Goal: Find specific page/section: Find specific page/section

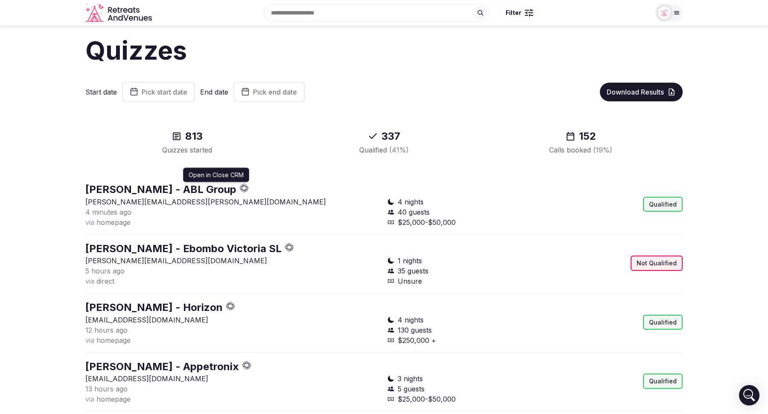
click at [246, 188] on icon "button" at bounding box center [245, 187] width 1 height 3
click at [244, 186] on icon "button" at bounding box center [242, 186] width 3 height 1
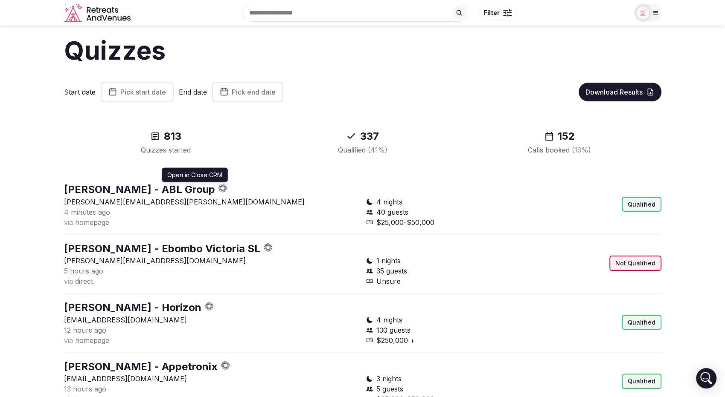
click at [227, 189] on icon "button" at bounding box center [222, 188] width 9 height 9
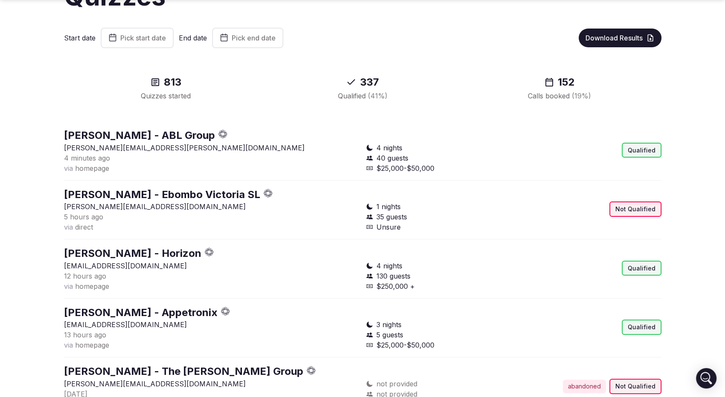
scroll to position [58, 0]
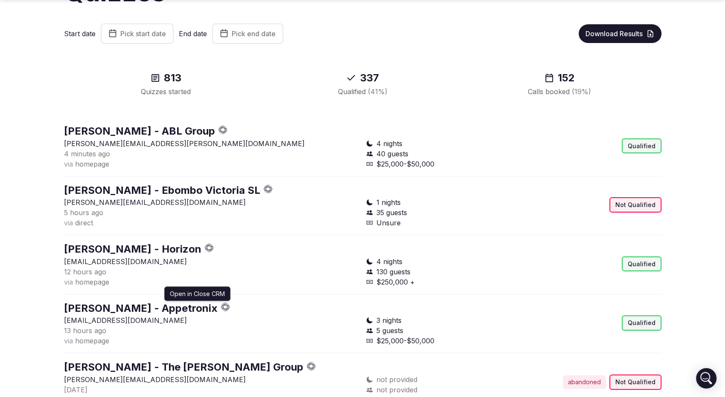
click at [221, 306] on icon "button" at bounding box center [225, 307] width 9 height 9
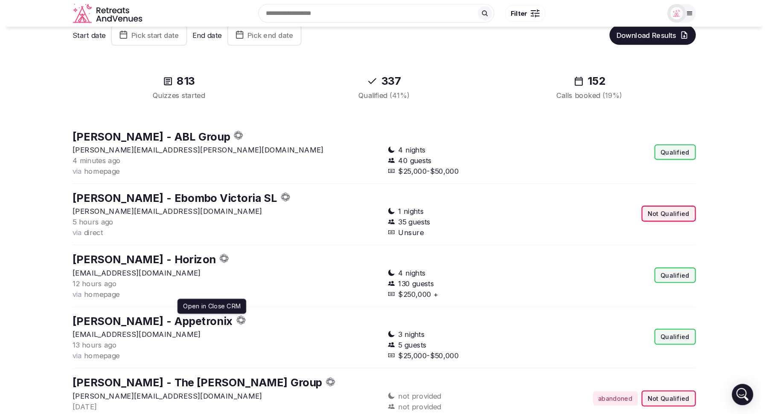
scroll to position [0, 0]
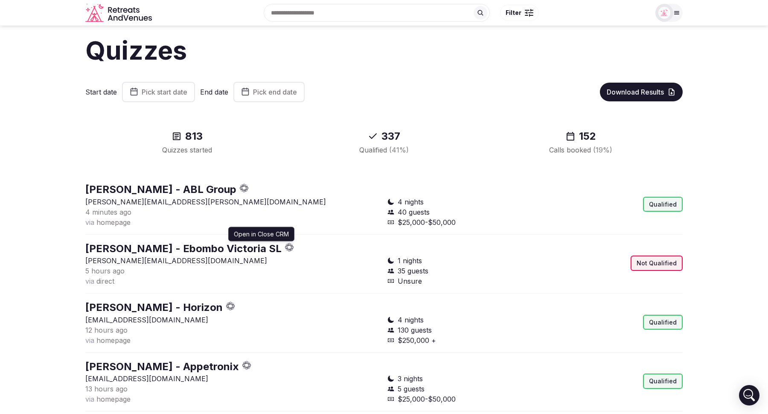
click at [286, 246] on icon "button" at bounding box center [287, 245] width 3 height 1
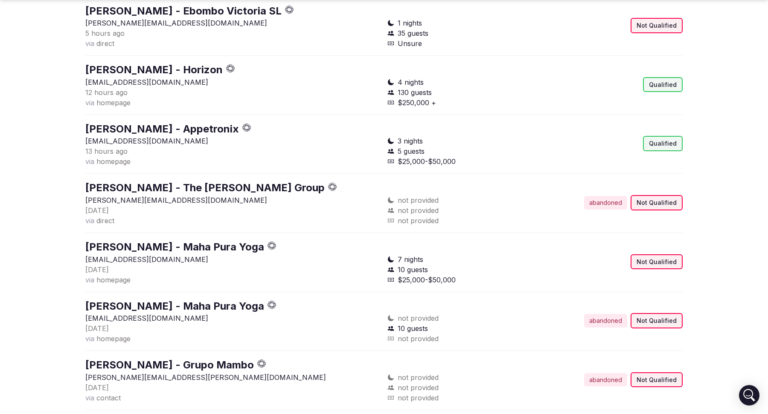
scroll to position [239, 0]
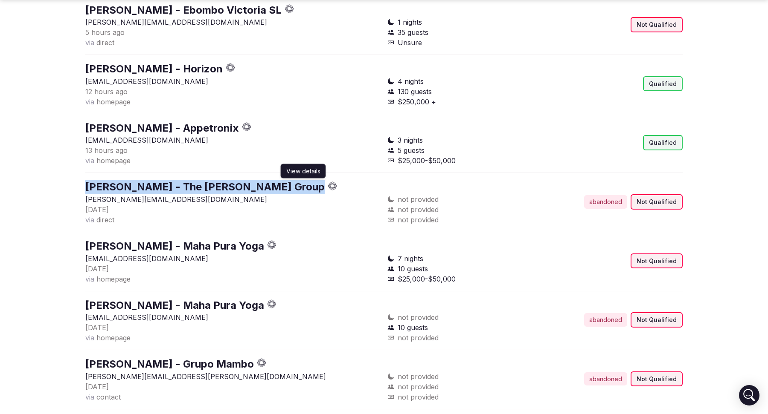
drag, startPoint x: 72, startPoint y: 188, endPoint x: 325, endPoint y: 192, distance: 252.1
click at [325, 192] on section "Quizzes Start date Pick start date End date Pick end date Download Results 813 …" at bounding box center [384, 169] width 768 height 765
copy link "Ryan Barrington-Foote - The Jim Pattison Group"
